Goal: Task Accomplishment & Management: Complete application form

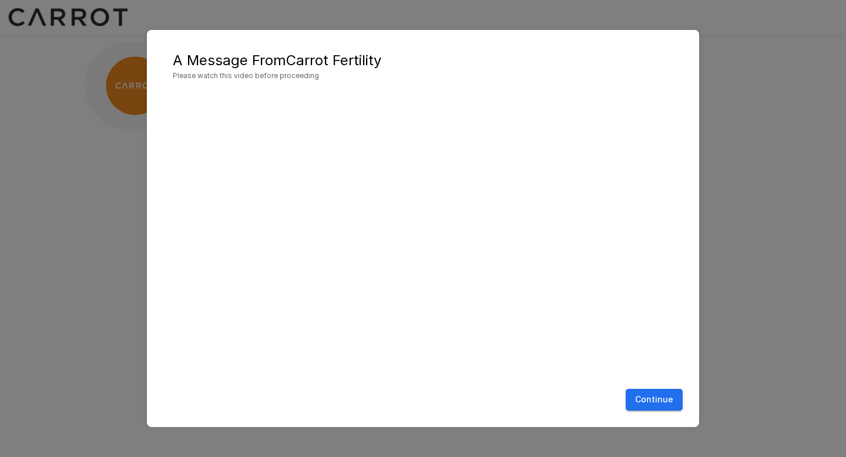
click at [656, 403] on button "Continue" at bounding box center [654, 400] width 57 height 22
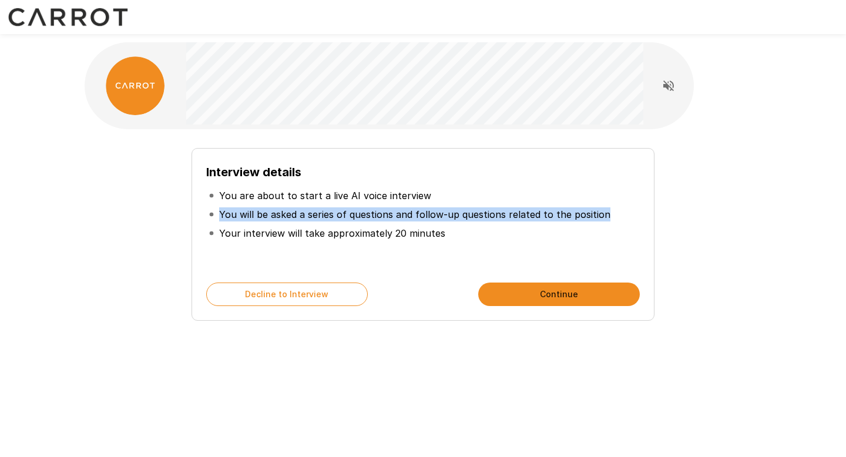
drag, startPoint x: 610, startPoint y: 217, endPoint x: 216, endPoint y: 212, distance: 393.8
click at [216, 212] on li "You will be asked a series of questions and follow-up questions related to the …" at bounding box center [423, 214] width 434 height 19
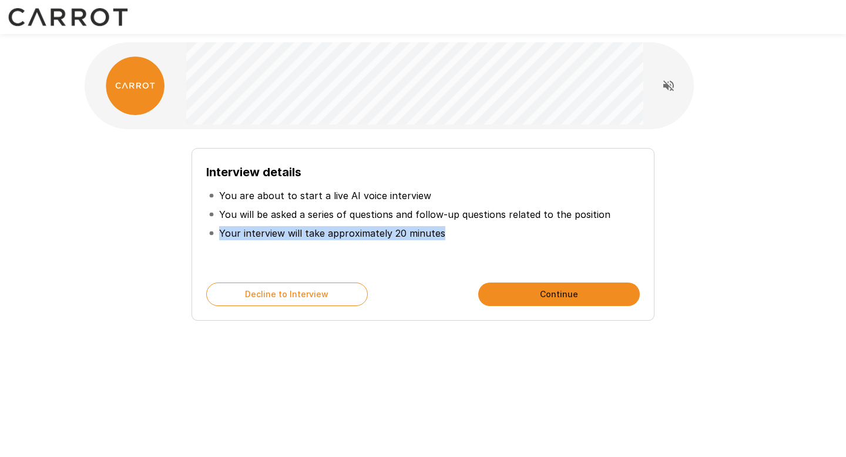
drag, startPoint x: 220, startPoint y: 233, endPoint x: 453, endPoint y: 234, distance: 232.7
click at [453, 234] on li "Your interview will take approximately 20 minutes" at bounding box center [423, 233] width 434 height 19
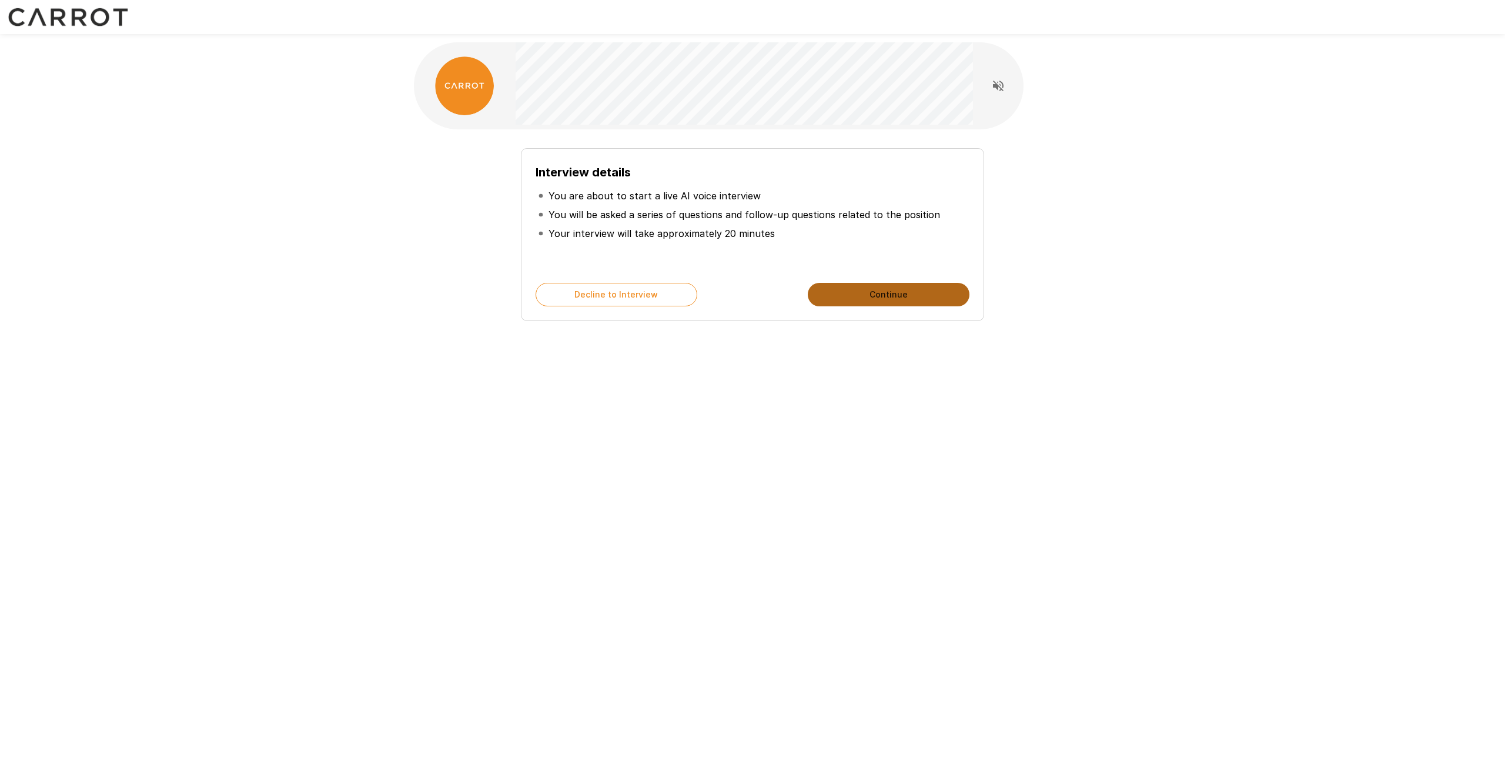
click at [846, 297] on button "Continue" at bounding box center [889, 295] width 162 height 24
click at [846, 297] on button "Start My Interview" at bounding box center [889, 295] width 162 height 24
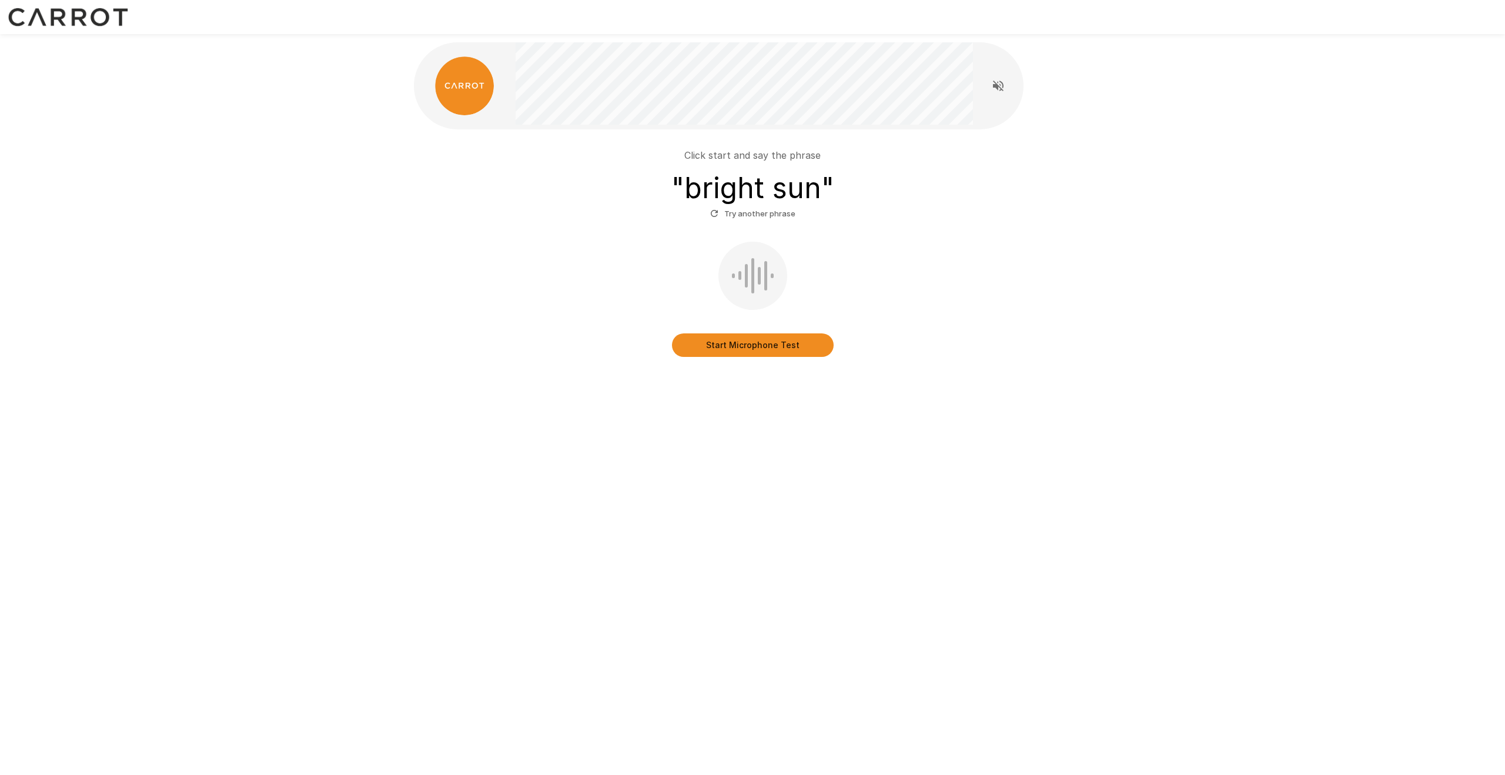
click at [731, 353] on button "Start Microphone Test" at bounding box center [753, 345] width 162 height 24
click at [770, 347] on button "Stop & Submit" at bounding box center [753, 345] width 162 height 24
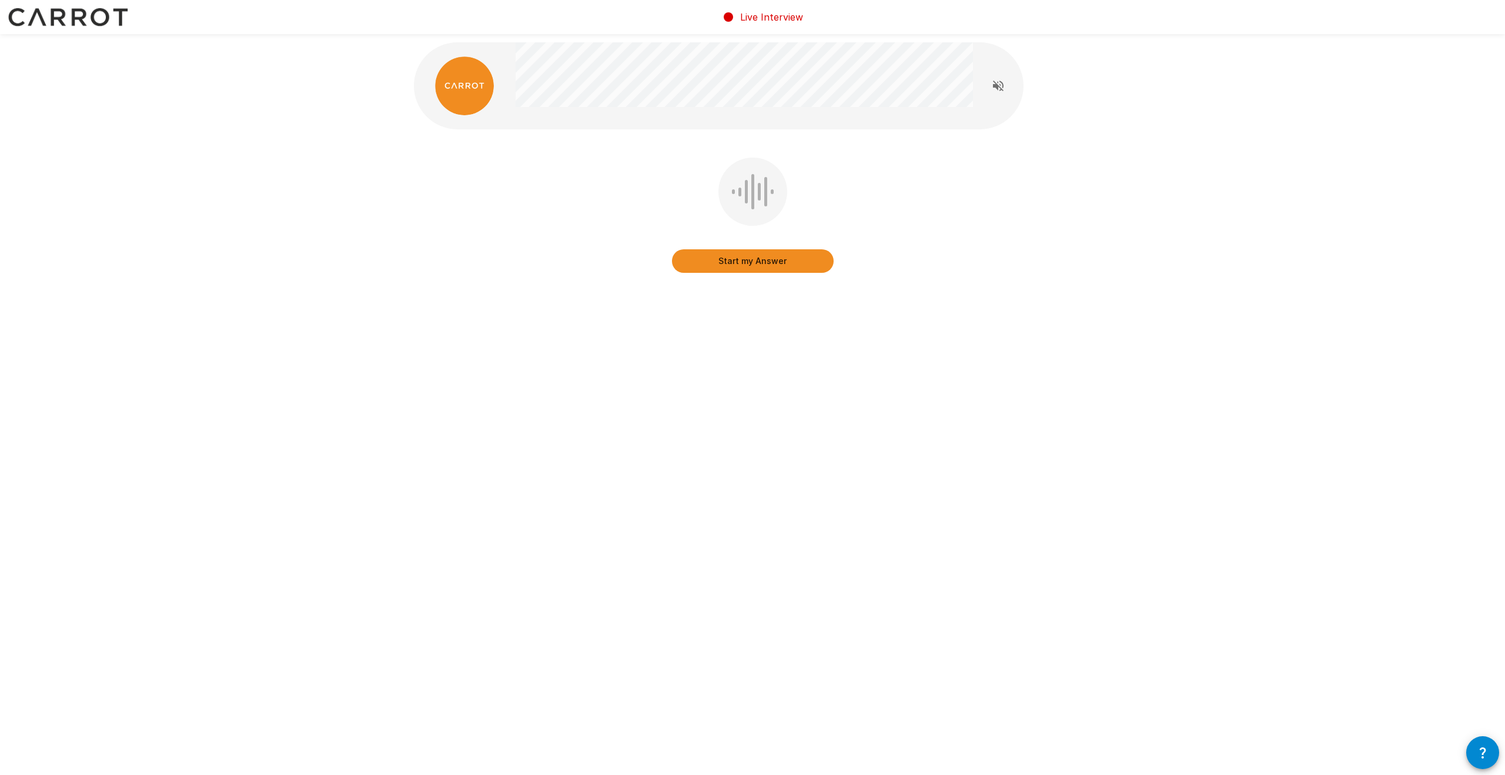
click at [745, 201] on div at bounding box center [746, 192] width 3 height 24
click at [740, 262] on button "Start my Answer" at bounding box center [753, 261] width 162 height 24
click at [769, 265] on button "Stop & Submit" at bounding box center [753, 261] width 162 height 24
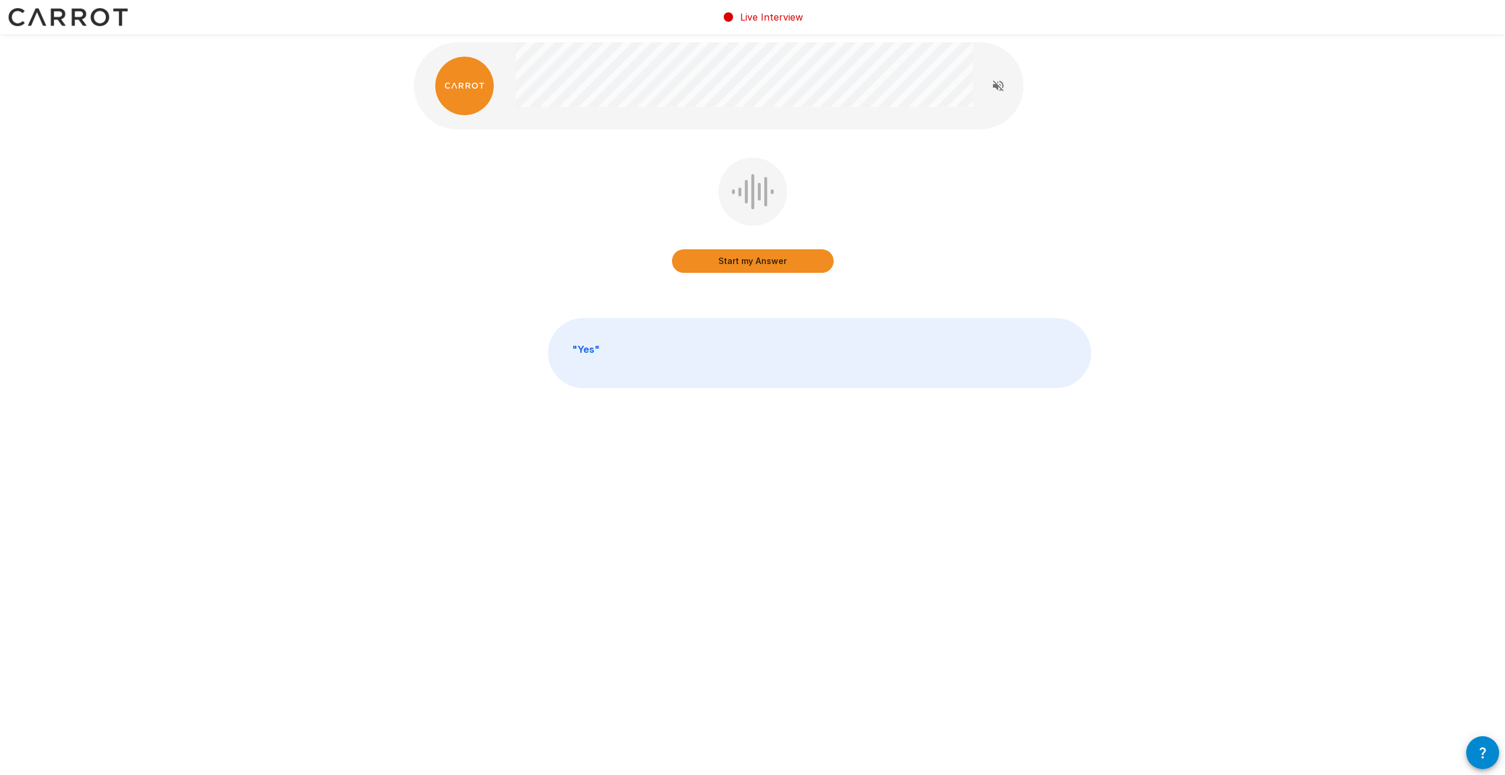
click at [759, 263] on button "Start my Answer" at bounding box center [753, 261] width 162 height 24
click at [758, 263] on button "Stop & Submit" at bounding box center [753, 261] width 162 height 24
click at [746, 262] on button "Start my Answer" at bounding box center [753, 261] width 162 height 24
click at [780, 259] on button "Stop & Submit" at bounding box center [753, 261] width 162 height 24
click at [772, 263] on button "Start my Answer" at bounding box center [753, 261] width 162 height 24
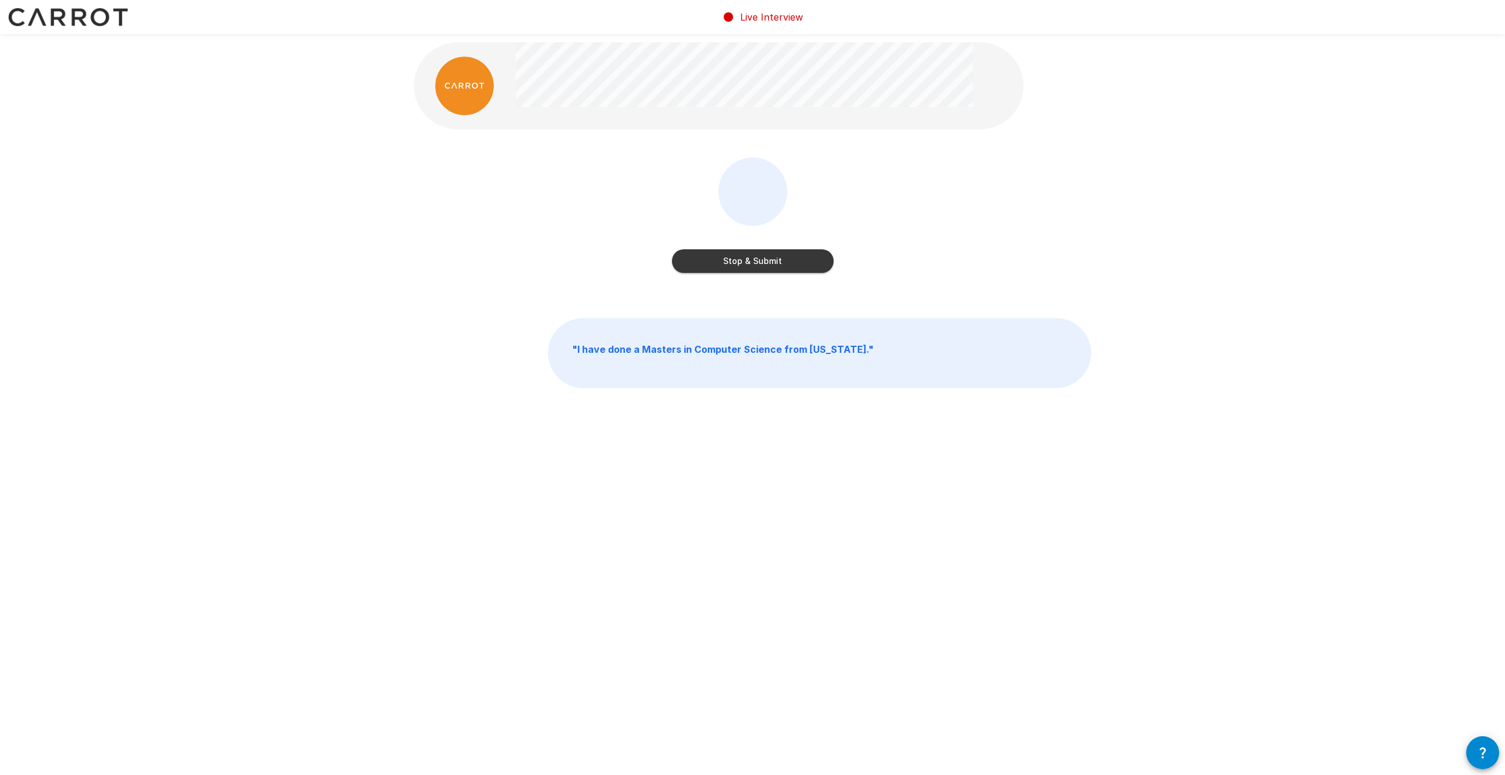
click at [795, 263] on button "Stop & Submit" at bounding box center [753, 261] width 162 height 24
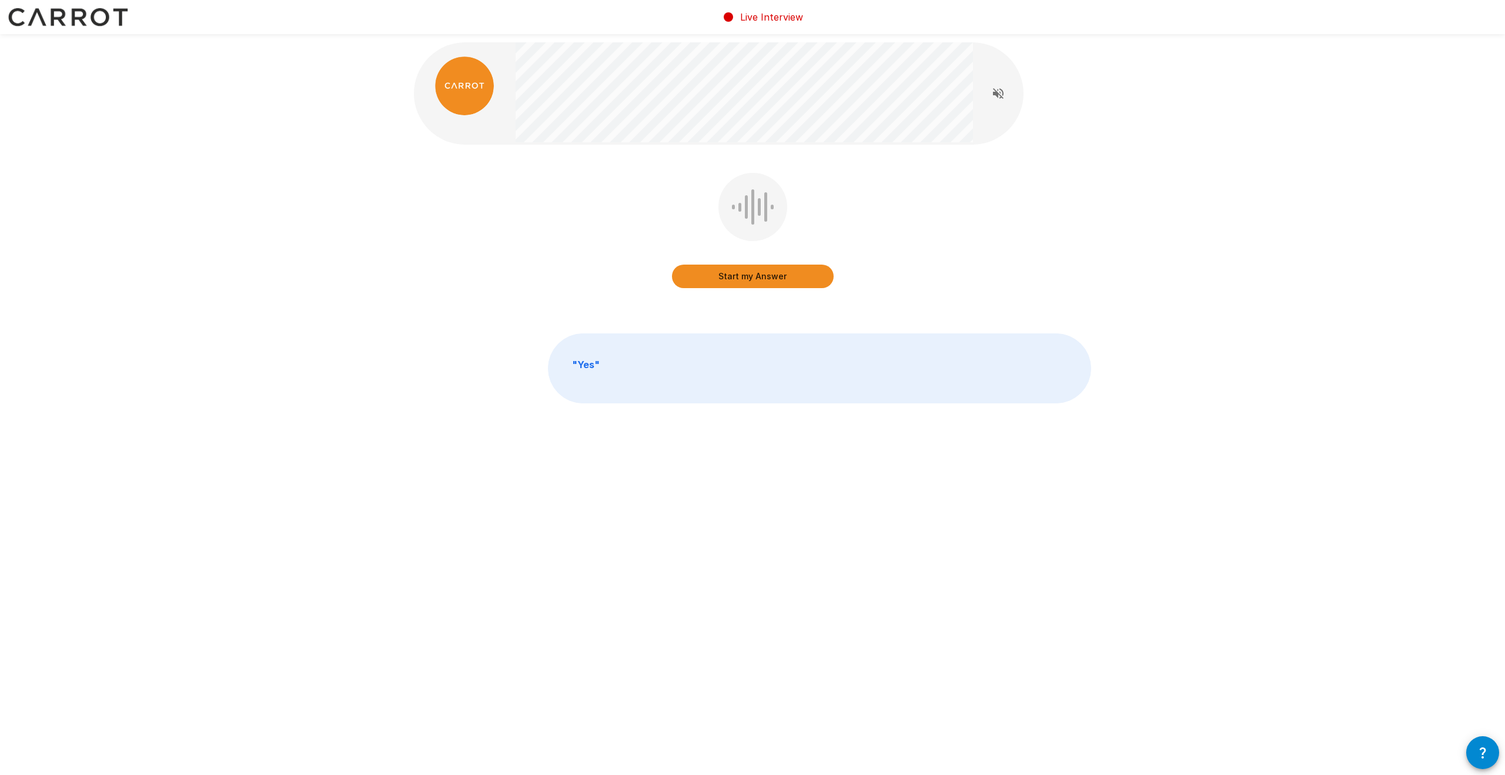
click at [777, 276] on button "Start my Answer" at bounding box center [753, 276] width 162 height 24
click at [743, 275] on button "Stop & Submit" at bounding box center [753, 276] width 162 height 24
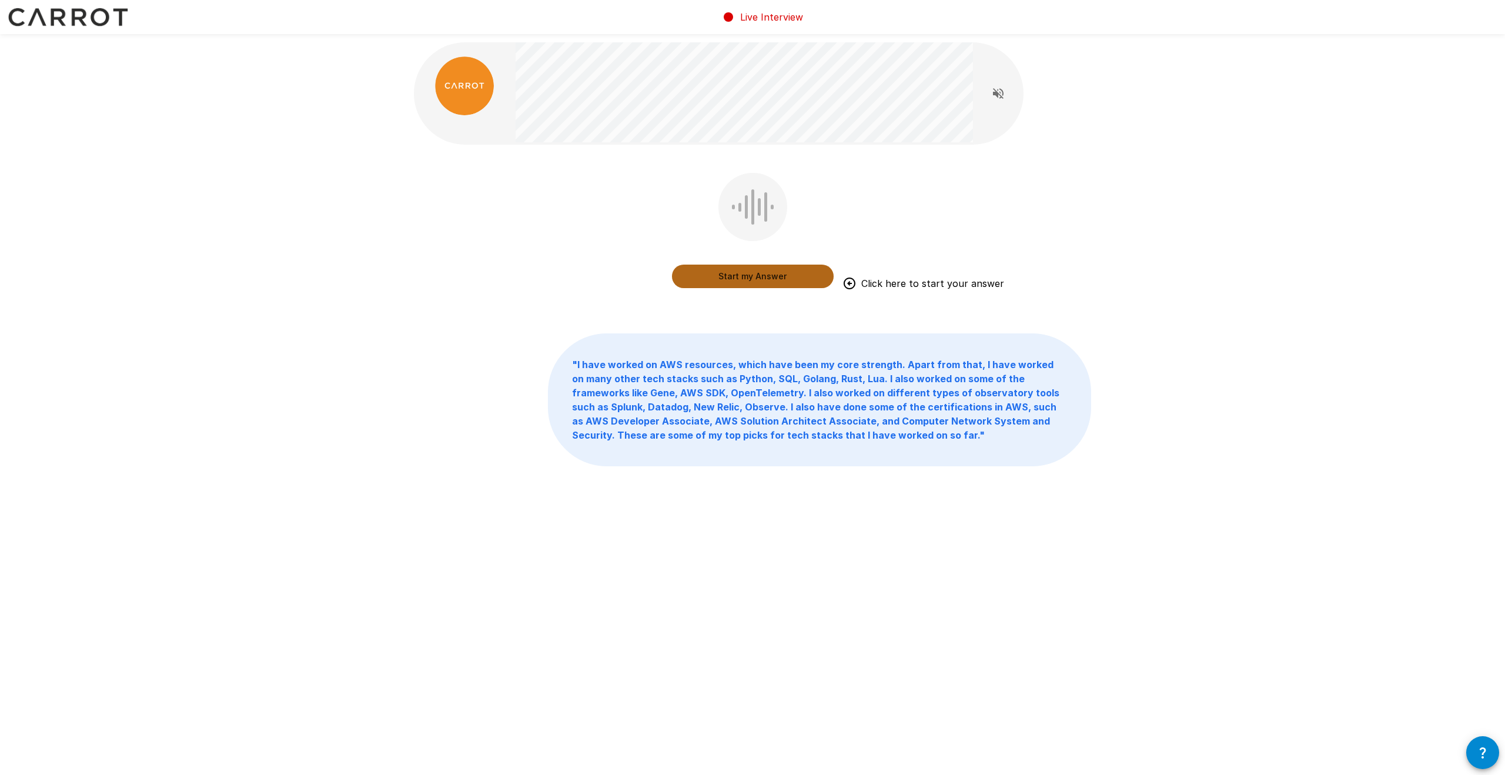
click at [736, 276] on button "Start my Answer" at bounding box center [753, 276] width 162 height 24
click at [729, 281] on button "Stop & Submit" at bounding box center [753, 276] width 162 height 24
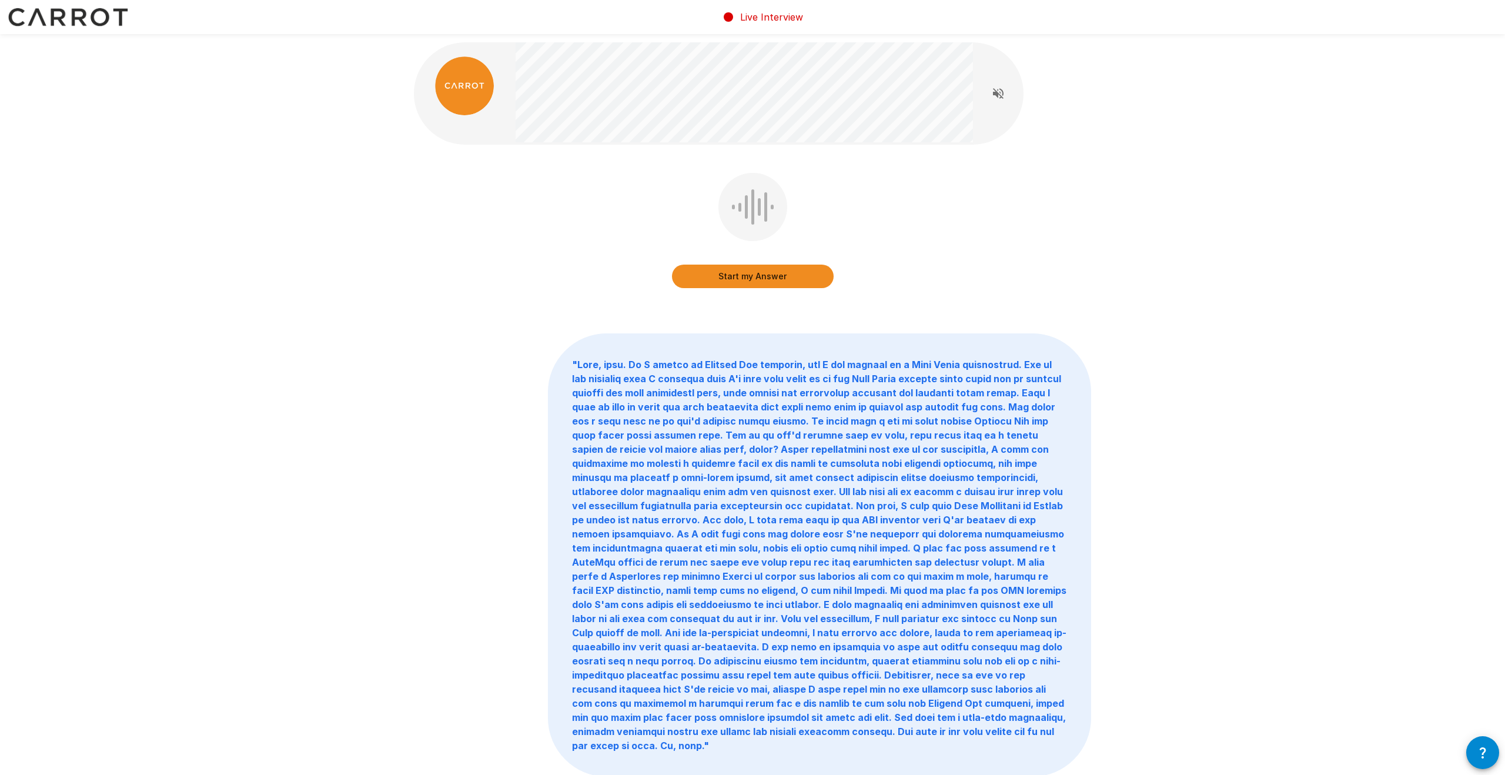
click at [751, 276] on button "Start my Answer" at bounding box center [753, 276] width 162 height 24
click at [805, 276] on button "Stop & Submit" at bounding box center [753, 276] width 162 height 24
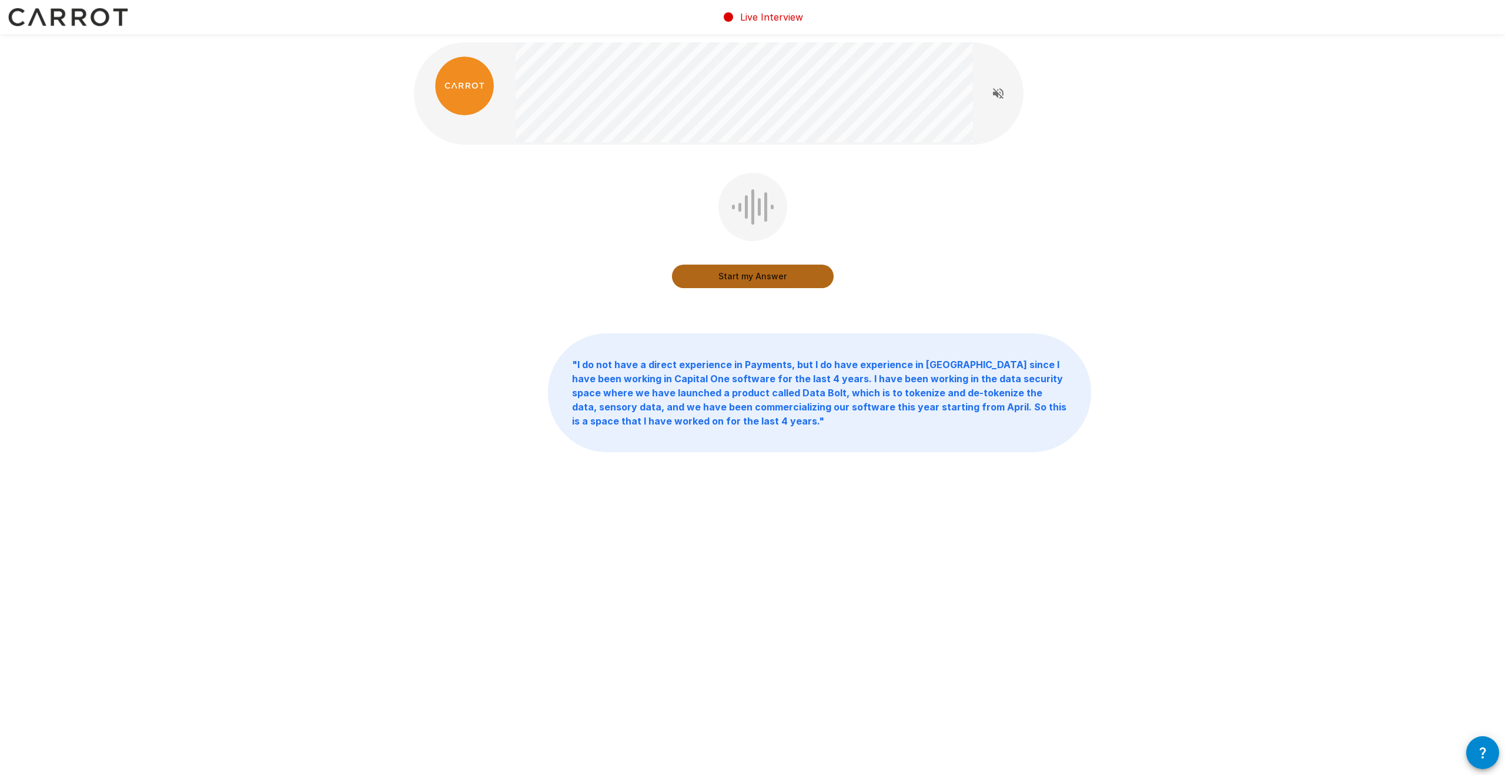
click at [753, 272] on button "Start my Answer" at bounding box center [753, 276] width 162 height 24
click at [789, 273] on button "Stop & Submit" at bounding box center [753, 276] width 162 height 24
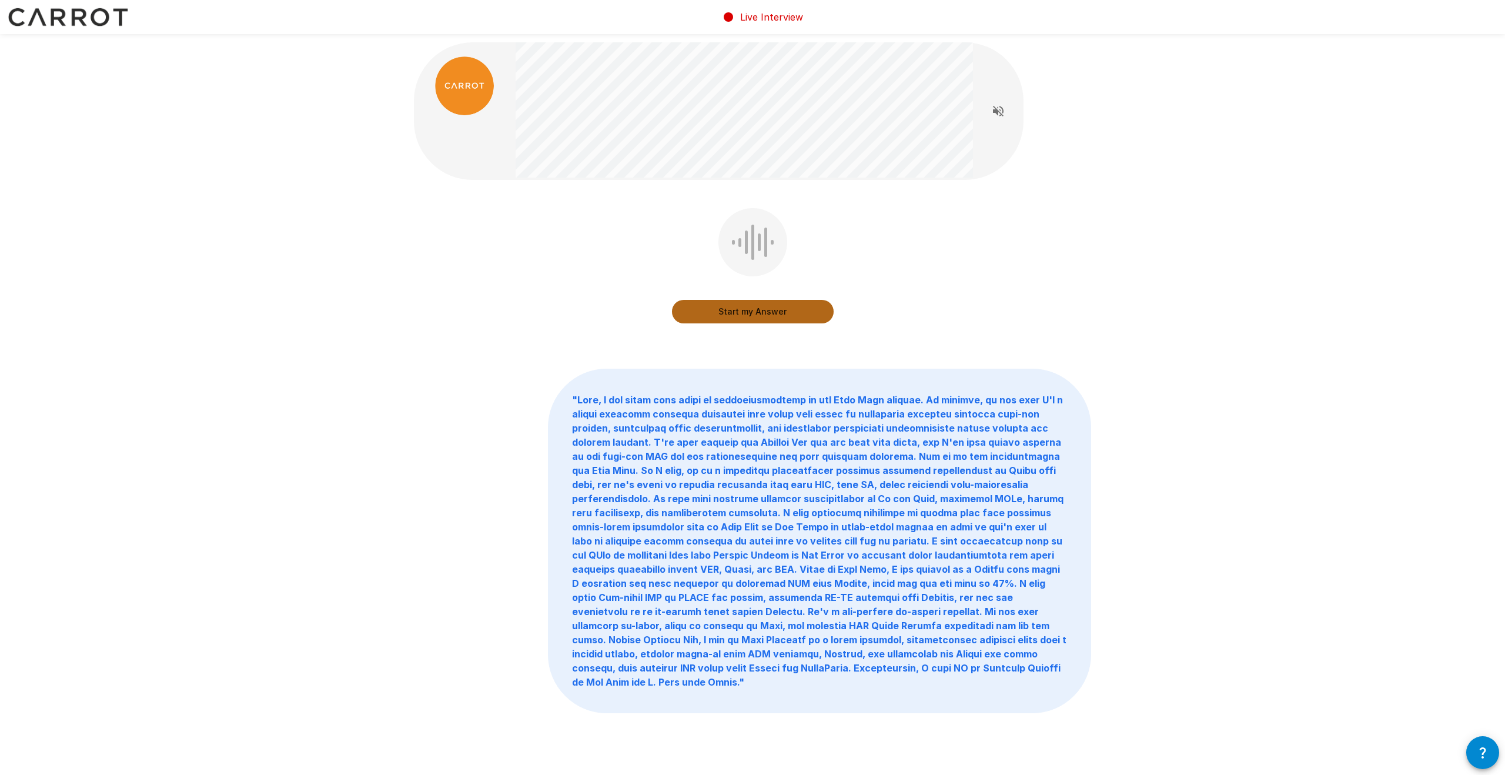
click at [800, 311] on button "Start my Answer" at bounding box center [753, 312] width 162 height 24
click at [778, 319] on button "Stop & Submit" at bounding box center [753, 312] width 162 height 24
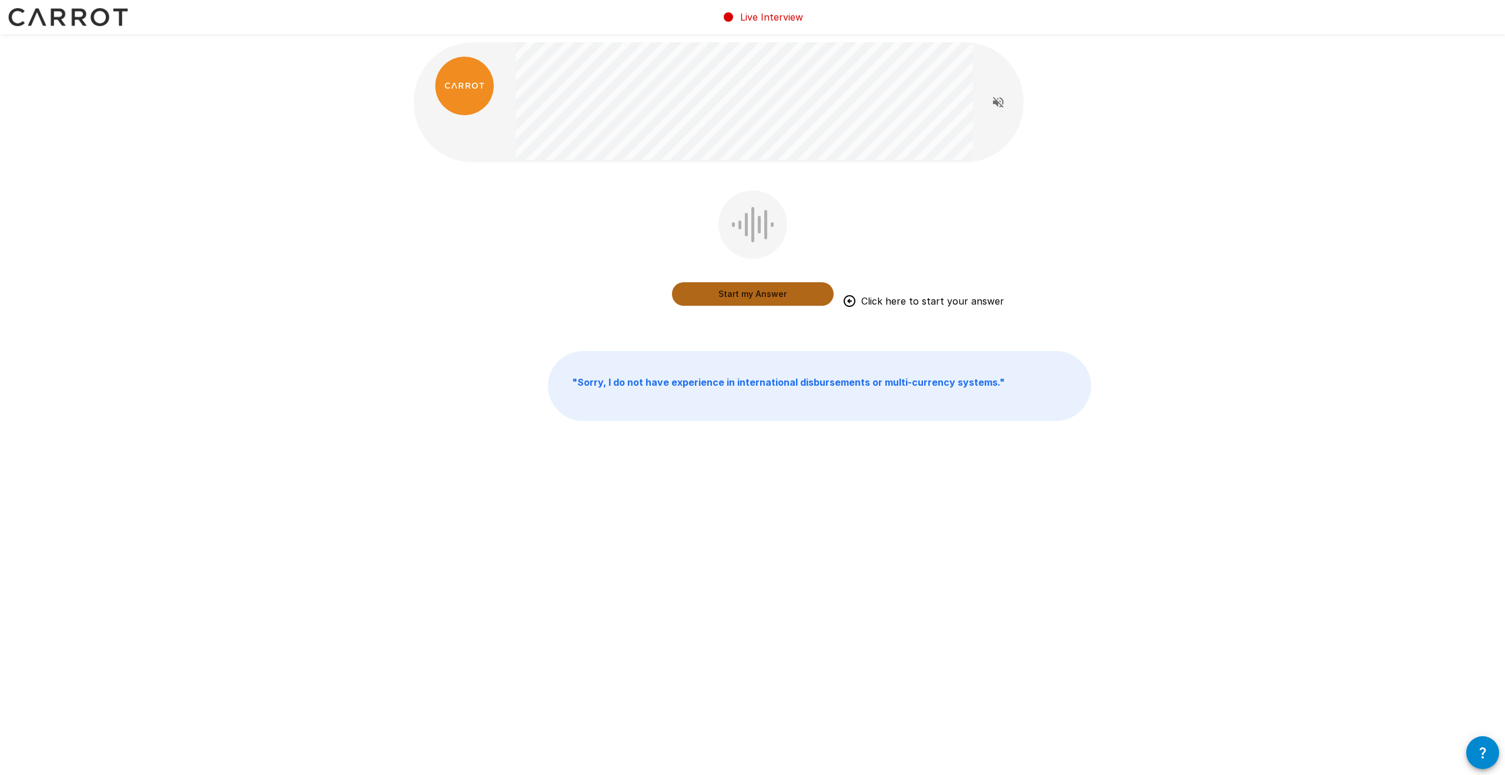
click at [743, 294] on button "Start my Answer" at bounding box center [753, 294] width 162 height 24
click at [743, 296] on button "Stop & Submit" at bounding box center [753, 294] width 162 height 24
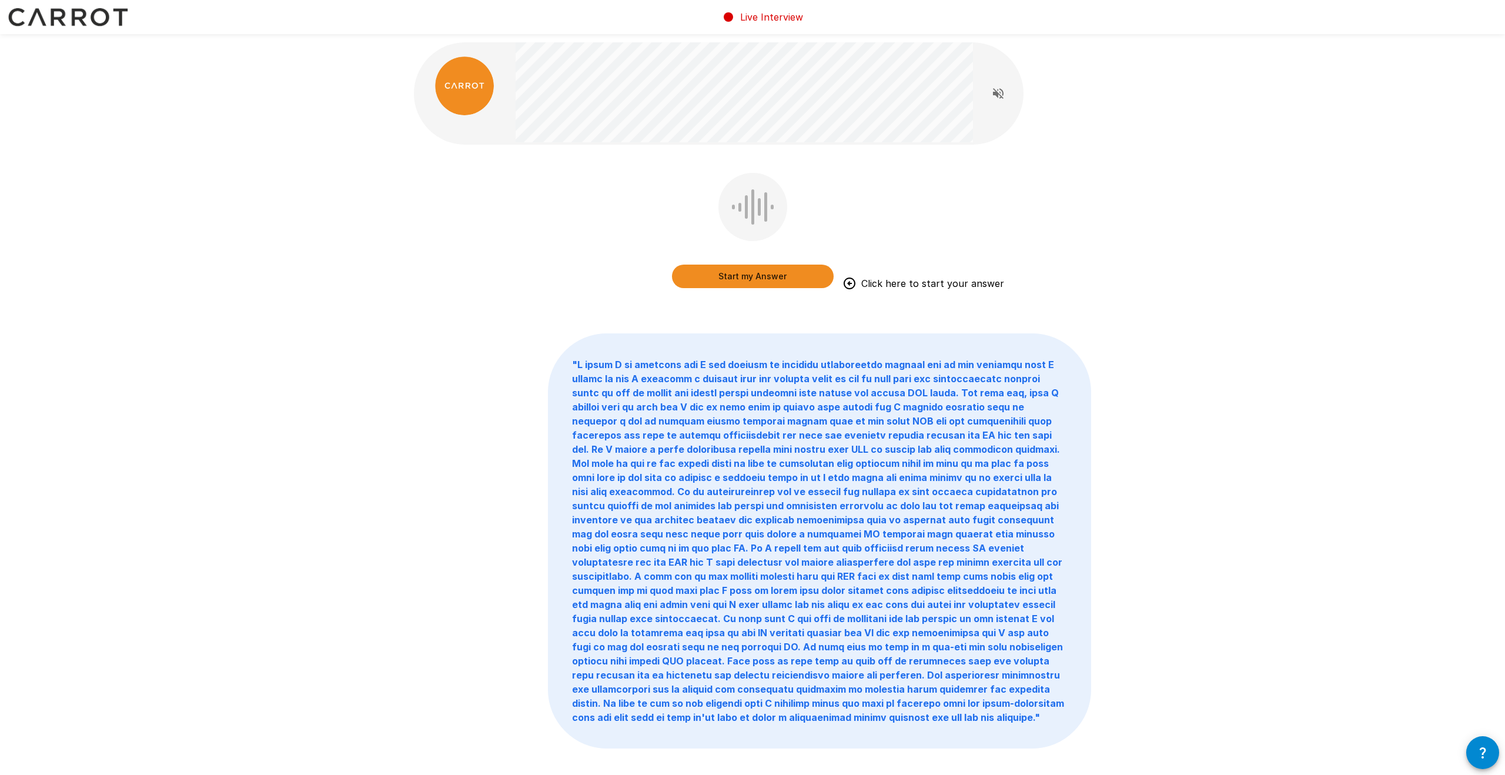
click at [741, 276] on button "Start my Answer" at bounding box center [753, 276] width 162 height 24
click at [772, 277] on button "Stop & Submit" at bounding box center [753, 276] width 162 height 24
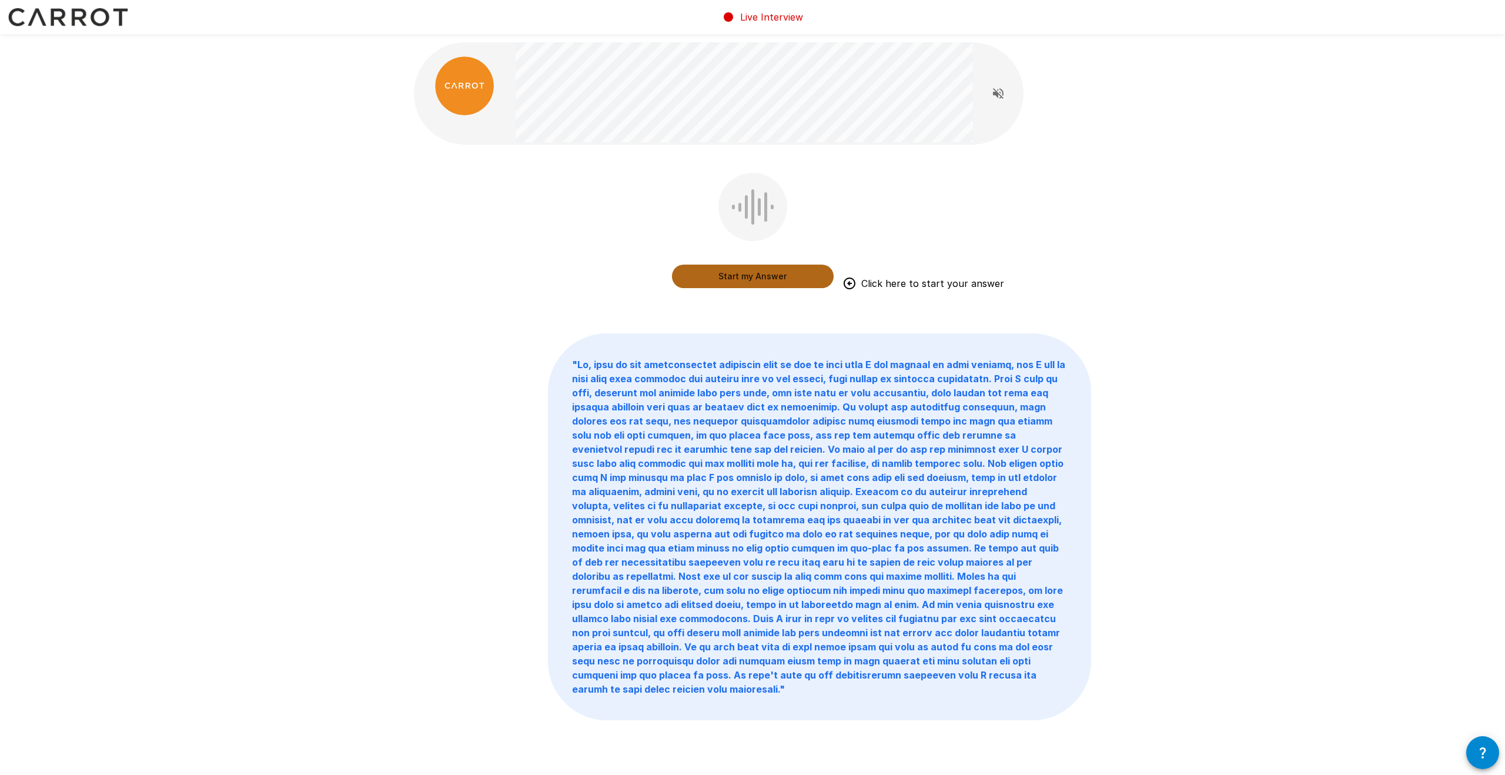
click at [786, 275] on button "Start my Answer" at bounding box center [753, 276] width 162 height 24
click at [749, 276] on button "Stop & Submit" at bounding box center [753, 276] width 162 height 24
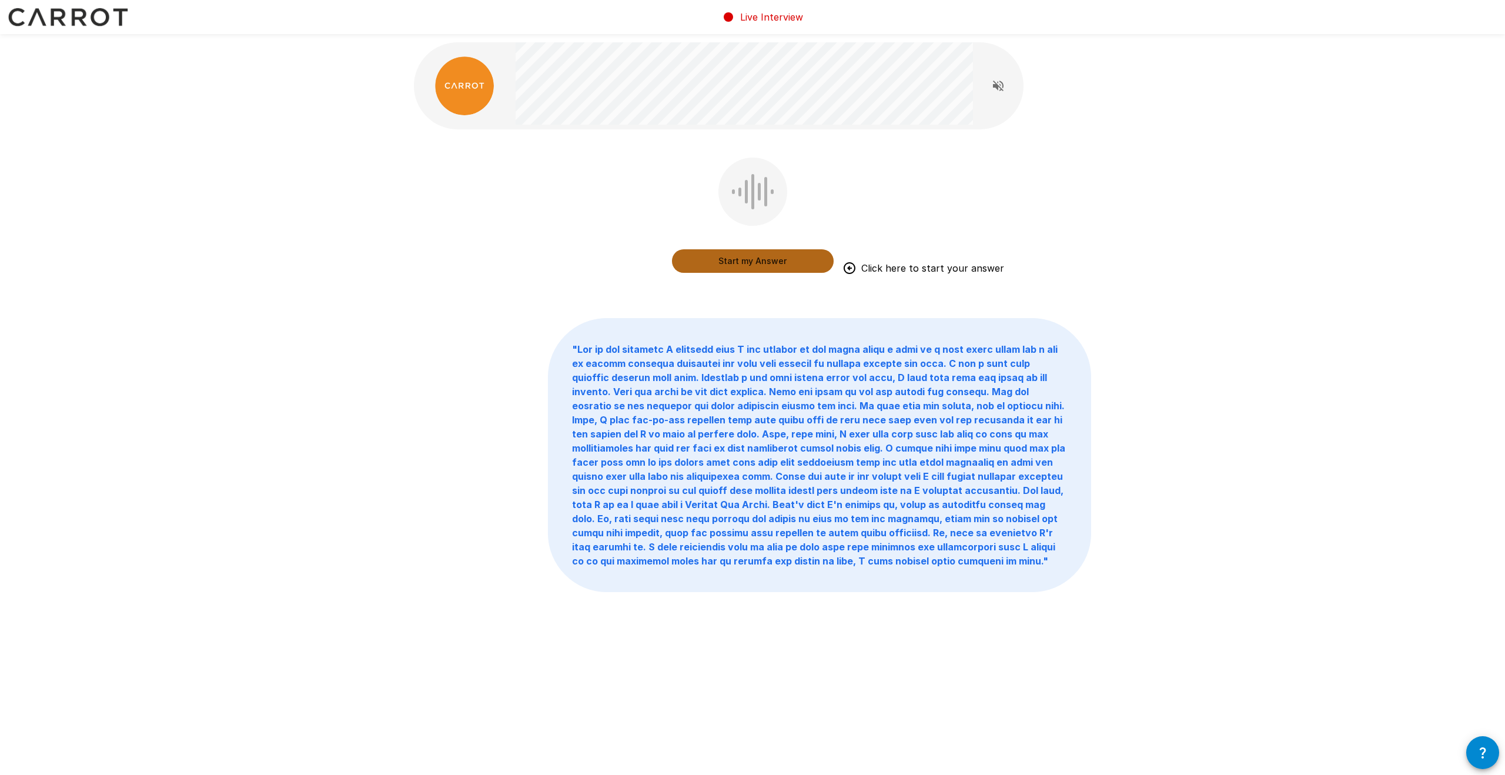
click at [782, 259] on button "Start my Answer" at bounding box center [753, 261] width 162 height 24
click at [799, 259] on button "Stop & Submit" at bounding box center [753, 261] width 162 height 24
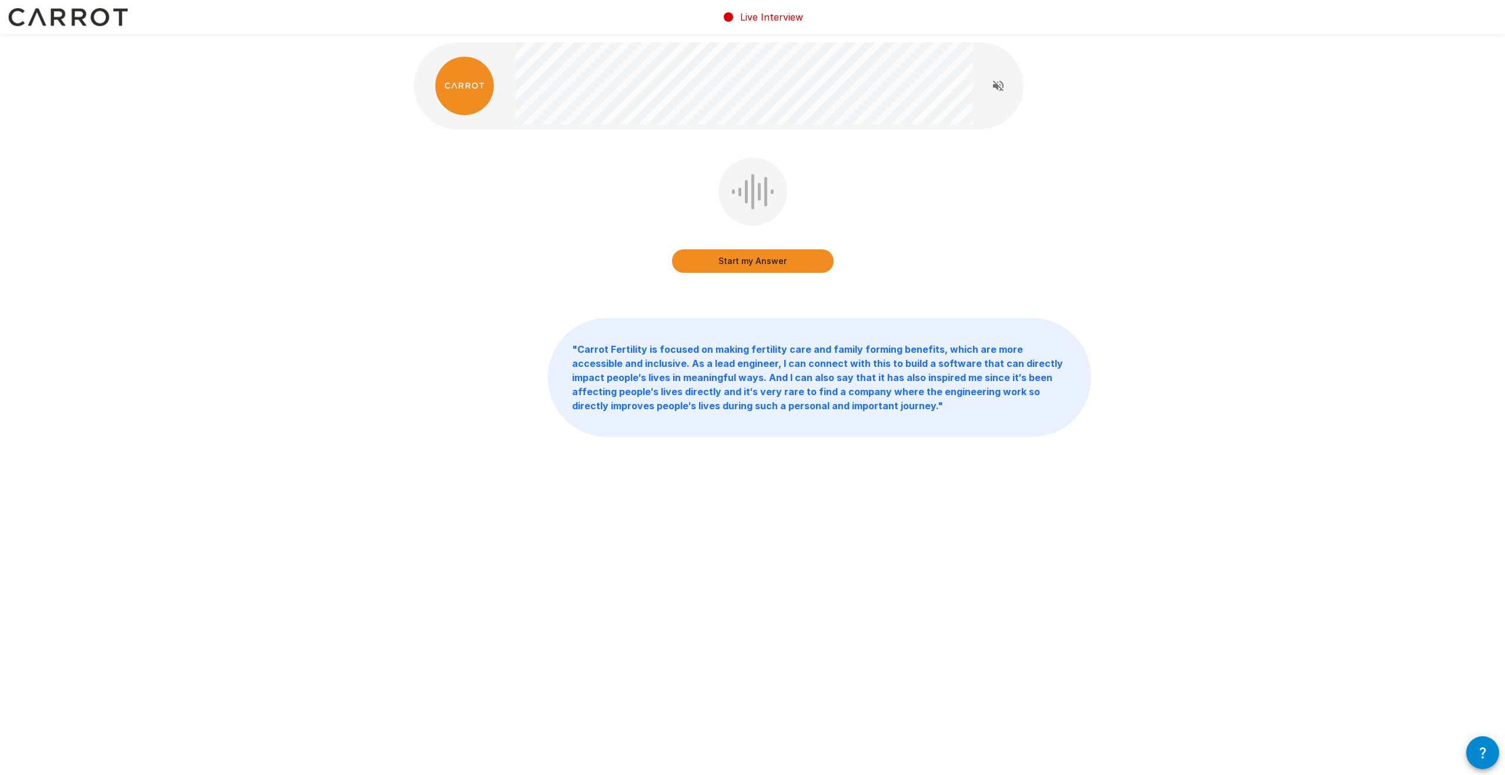
click at [808, 260] on button "Start my Answer" at bounding box center [753, 261] width 162 height 24
click at [749, 269] on button "Stop & Submit" at bounding box center [753, 261] width 162 height 24
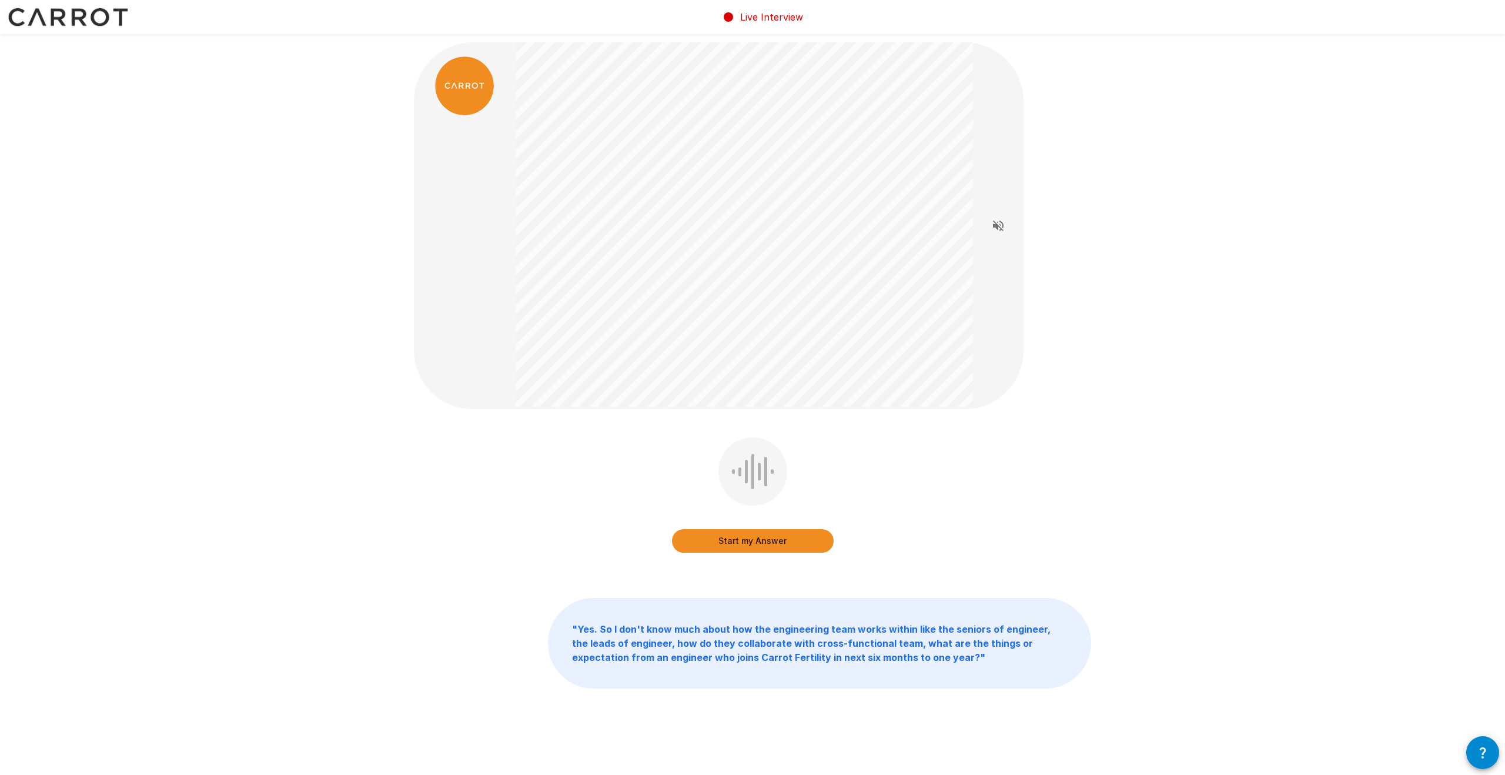
click at [756, 457] on button "Start my Answer" at bounding box center [753, 541] width 162 height 24
click at [785, 457] on button "Stop & Submit" at bounding box center [753, 541] width 162 height 24
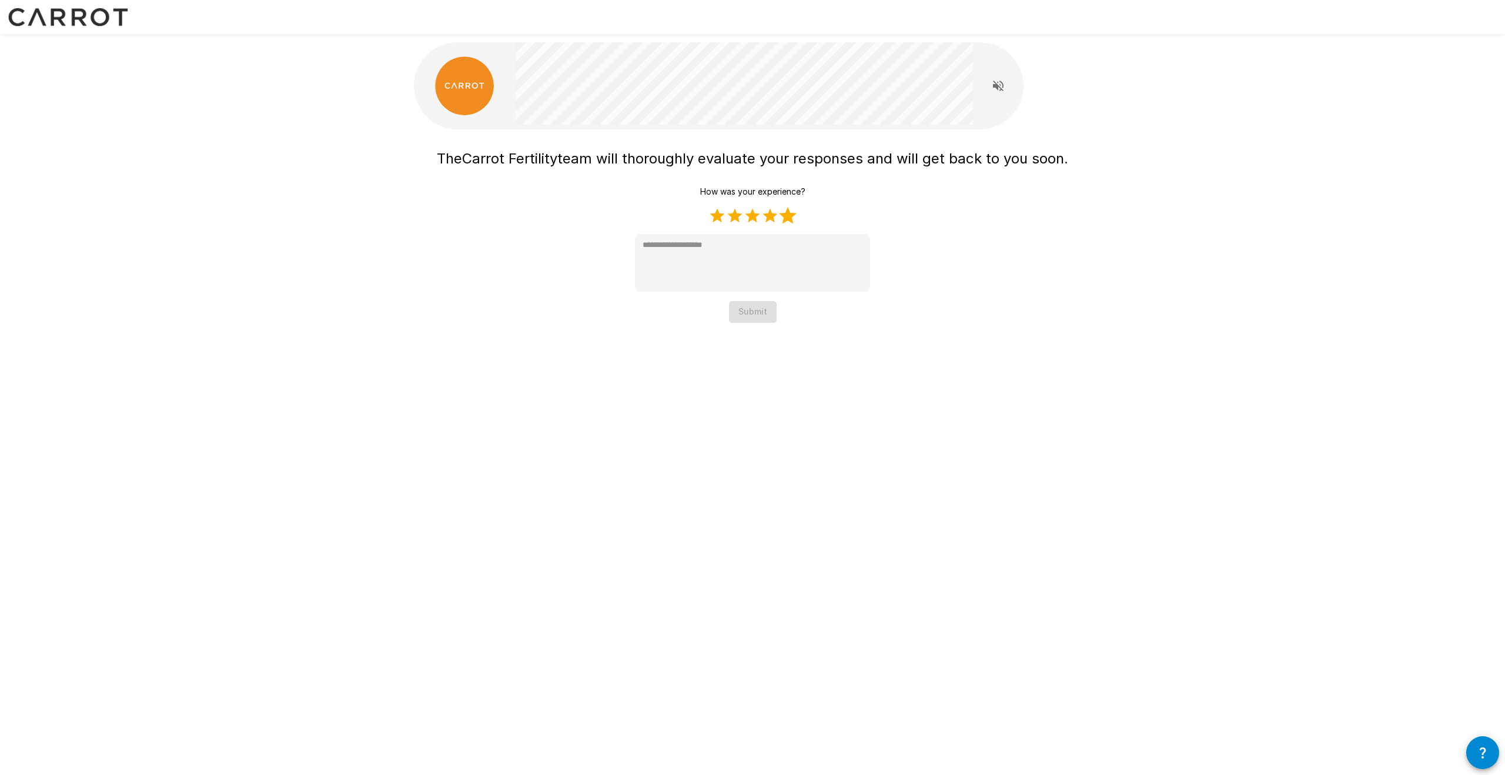
click at [786, 212] on label "5 Stars" at bounding box center [788, 216] width 18 height 18
type textarea "*"
click at [757, 314] on button "Submit" at bounding box center [753, 312] width 48 height 22
